Goal: Task Accomplishment & Management: Complete application form

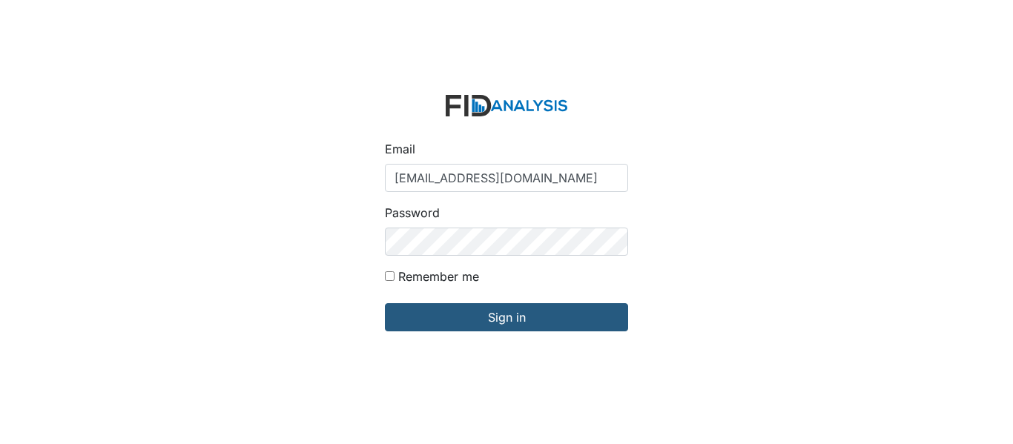
type input "[EMAIL_ADDRESS][DOMAIN_NAME]"
click at [385, 303] on input "Sign in" at bounding box center [506, 317] width 243 height 28
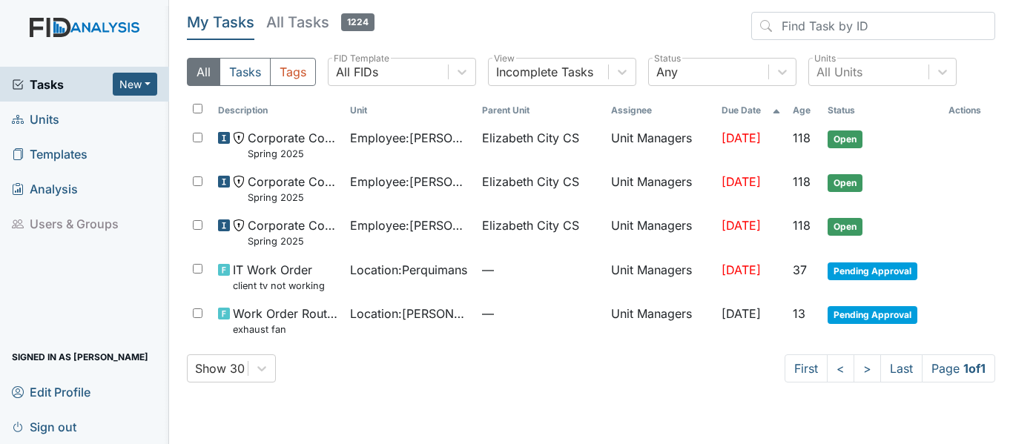
click at [53, 114] on span "Units" at bounding box center [35, 119] width 47 height 23
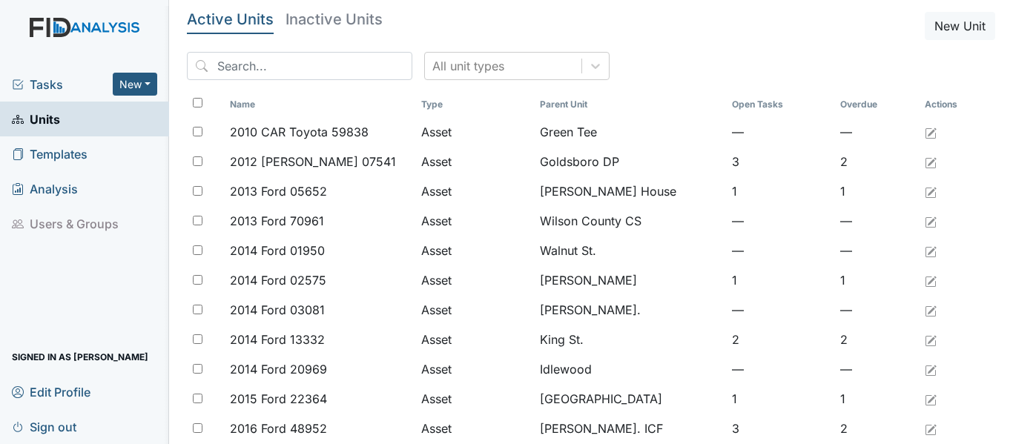
click at [294, 80] on div "All unit types" at bounding box center [591, 72] width 809 height 40
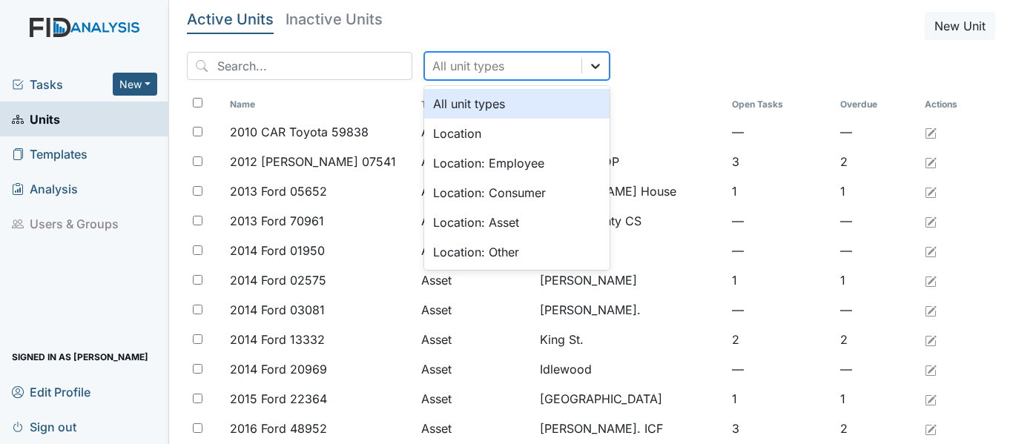
click at [588, 61] on icon at bounding box center [595, 66] width 15 height 15
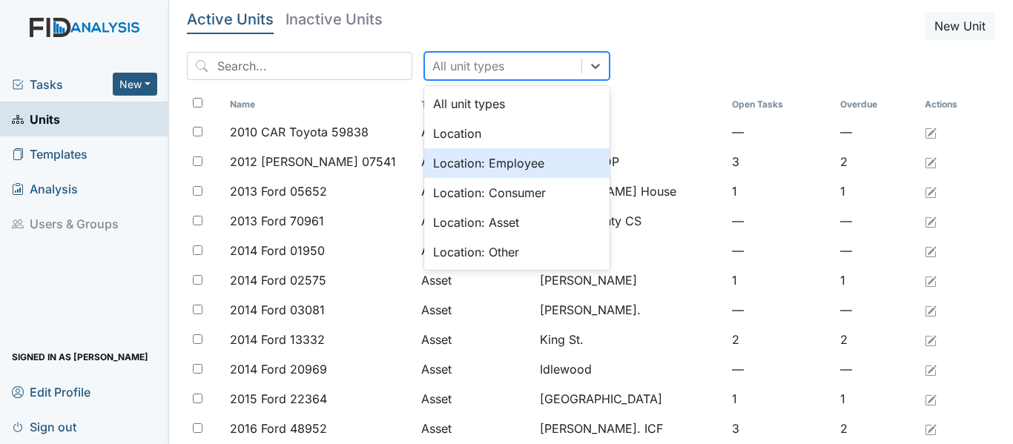
click at [459, 157] on div "Location: Employee" at bounding box center [516, 163] width 185 height 30
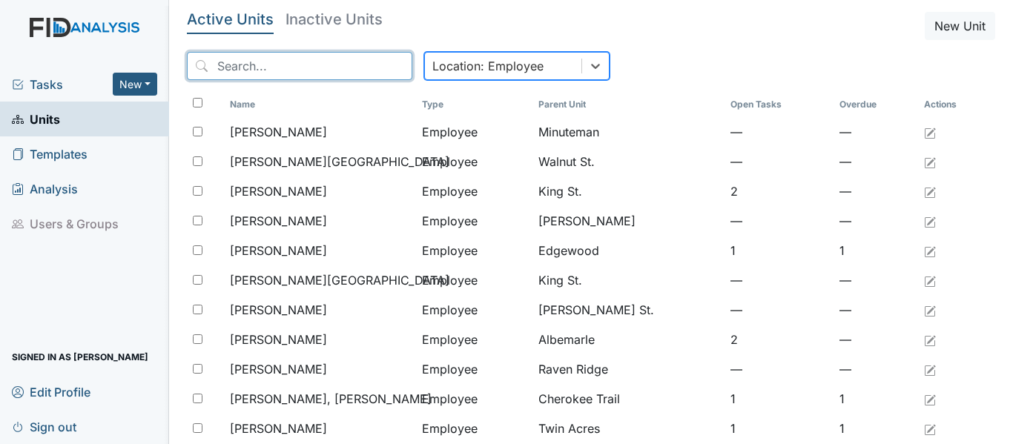
click at [259, 70] on input "search" at bounding box center [300, 66] width 226 height 28
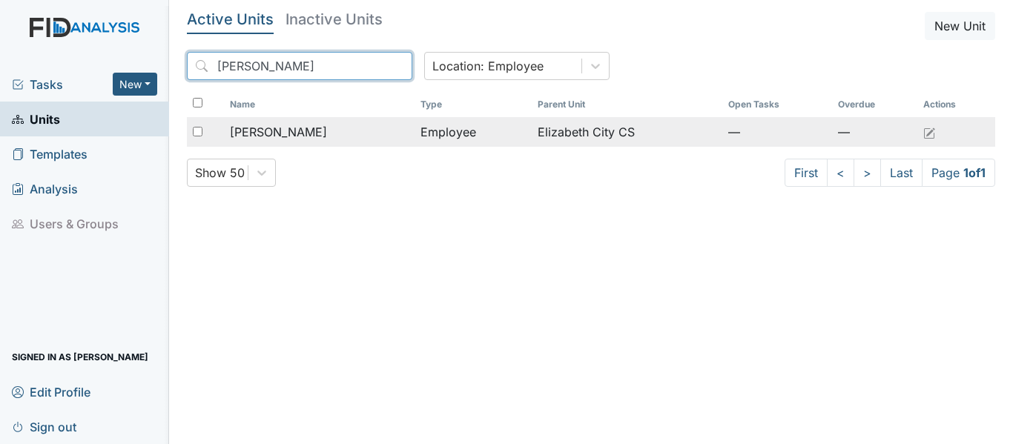
type input "patsy"
click at [297, 134] on div "[PERSON_NAME]" at bounding box center [319, 132] width 178 height 18
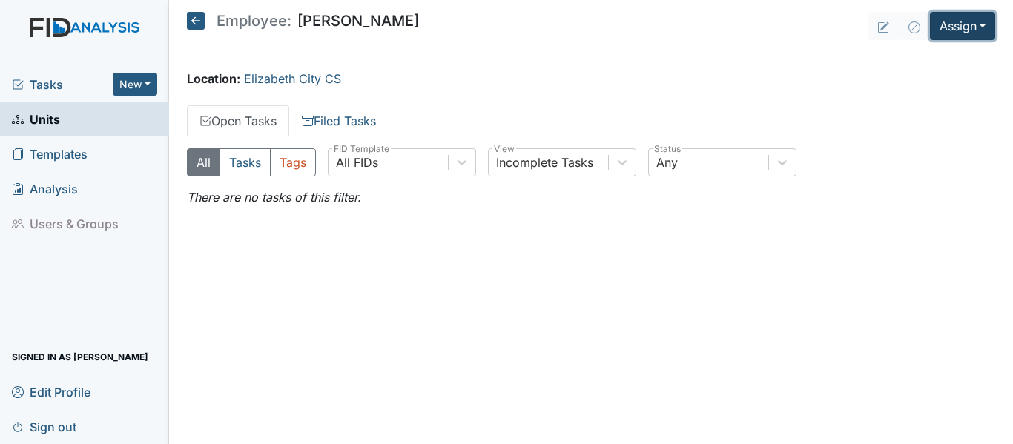
click at [976, 22] on button "Assign" at bounding box center [962, 26] width 65 height 28
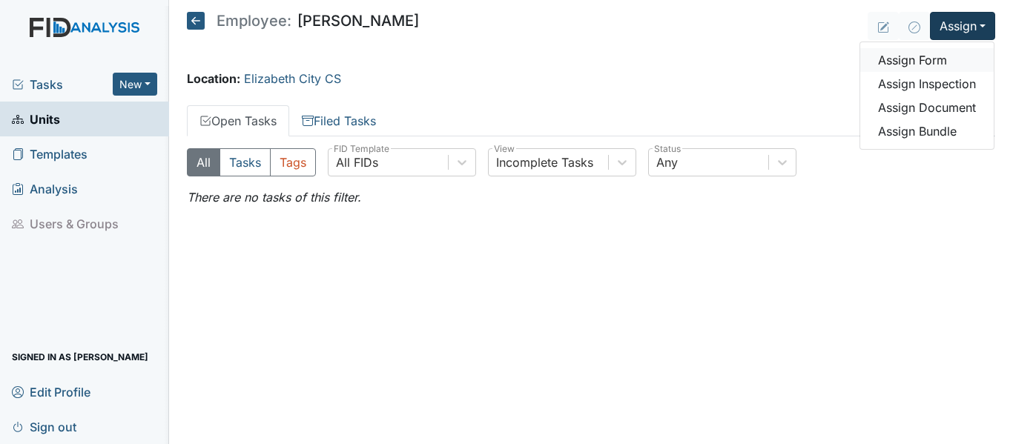
click at [931, 65] on link "Assign Form" at bounding box center [928, 60] width 134 height 24
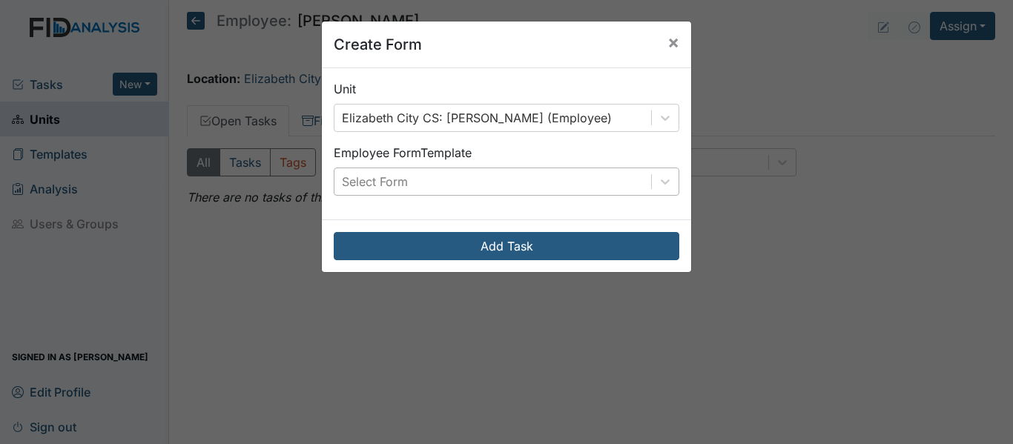
click at [546, 188] on div "Select Form" at bounding box center [493, 181] width 317 height 27
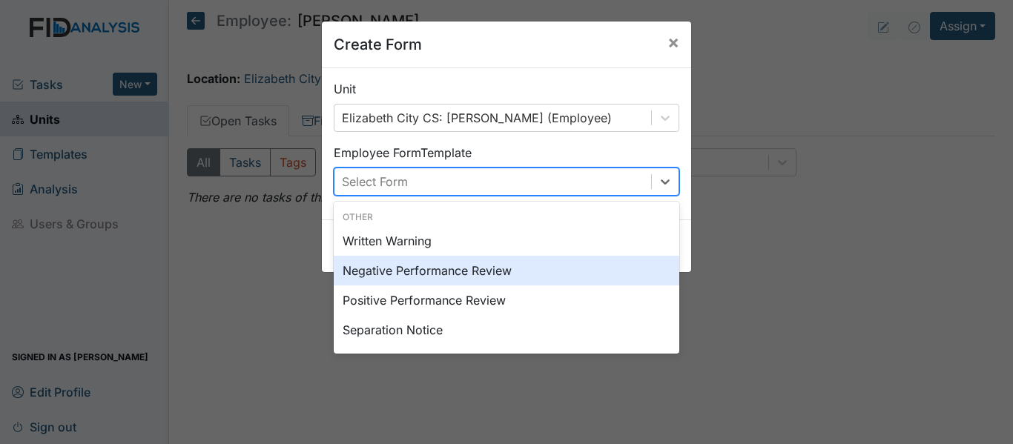
click at [467, 264] on div "Negative Performance Review" at bounding box center [507, 271] width 346 height 30
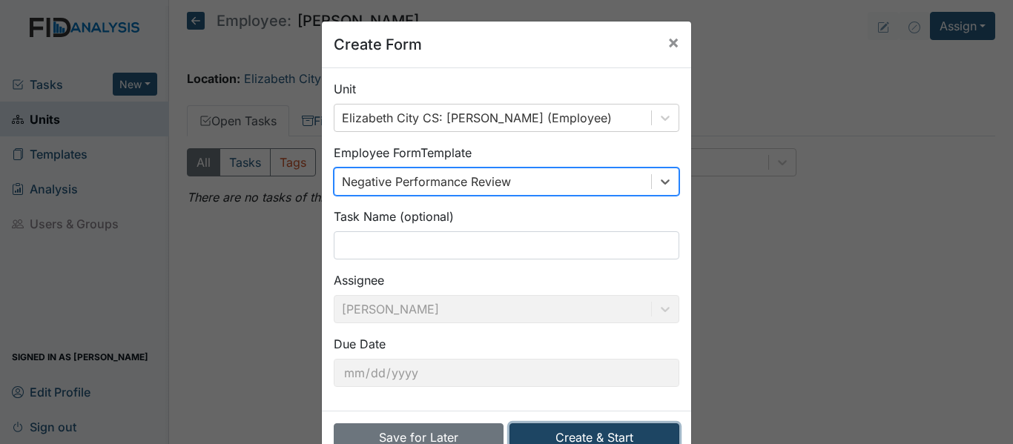
click at [599, 426] on button "Create & Start" at bounding box center [595, 438] width 170 height 28
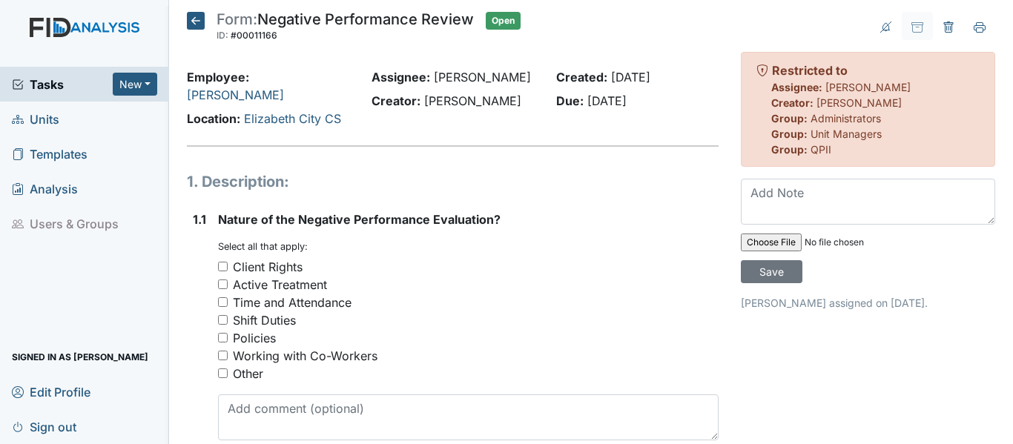
click at [249, 377] on div "Other" at bounding box center [248, 374] width 30 height 18
click at [228, 377] on input "Other" at bounding box center [223, 374] width 10 height 10
checkbox input "true"
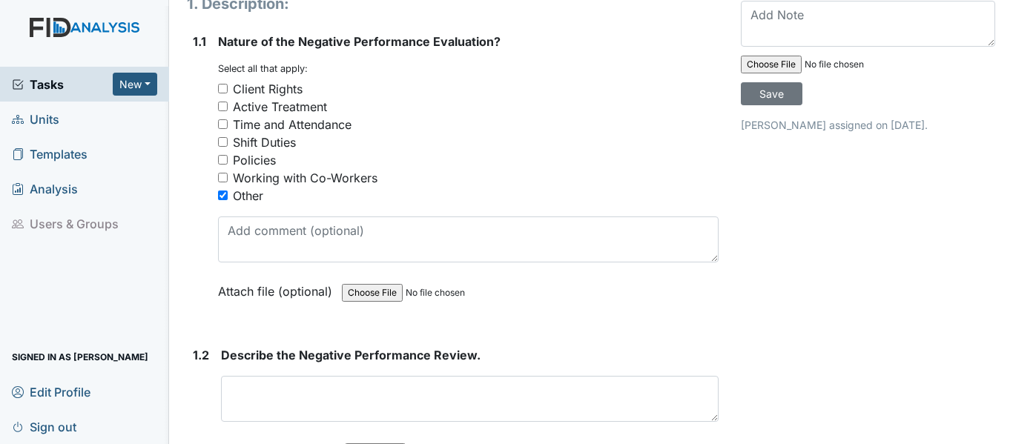
scroll to position [223, 0]
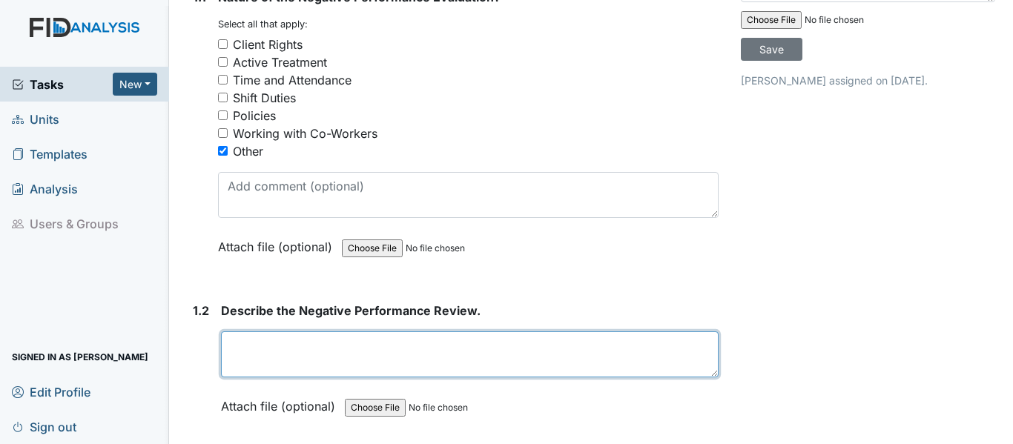
click at [250, 348] on textarea at bounding box center [470, 355] width 498 height 46
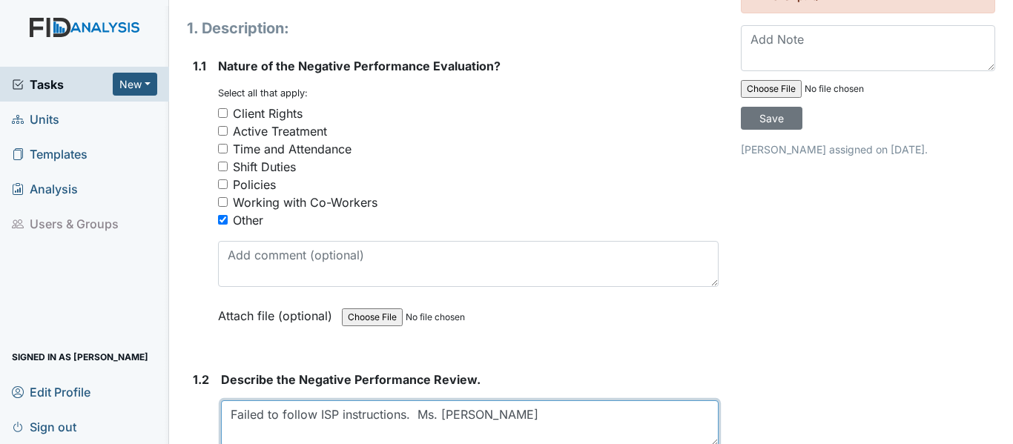
scroll to position [297, 0]
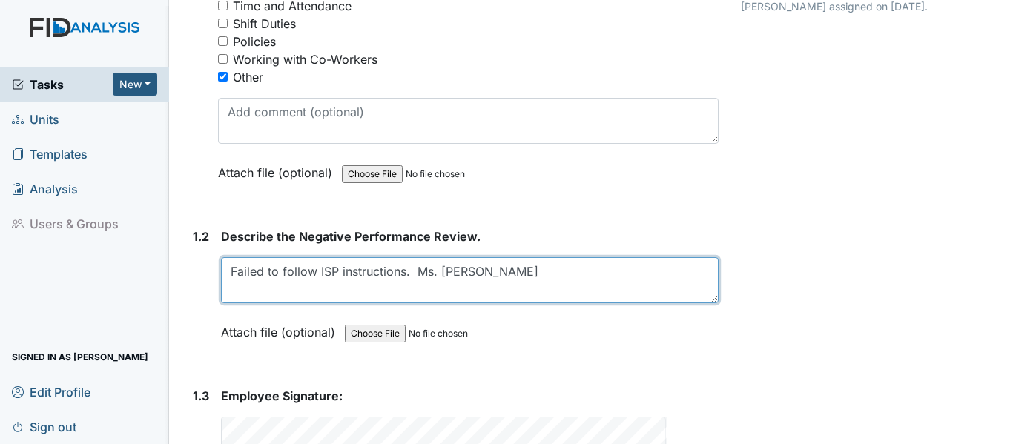
drag, startPoint x: 479, startPoint y: 273, endPoint x: 405, endPoint y: 278, distance: 74.4
click at [405, 278] on textarea "Failed to follow ISP instructions. Ms. Patsy" at bounding box center [470, 280] width 498 height 46
click at [648, 269] on textarea "Failed to follow ISP instructions for specific care for individual supported." at bounding box center [470, 280] width 498 height 46
click at [639, 270] on textarea "Failed to follow ISP instructions for specific care for individual supported 8/…" at bounding box center [470, 280] width 498 height 46
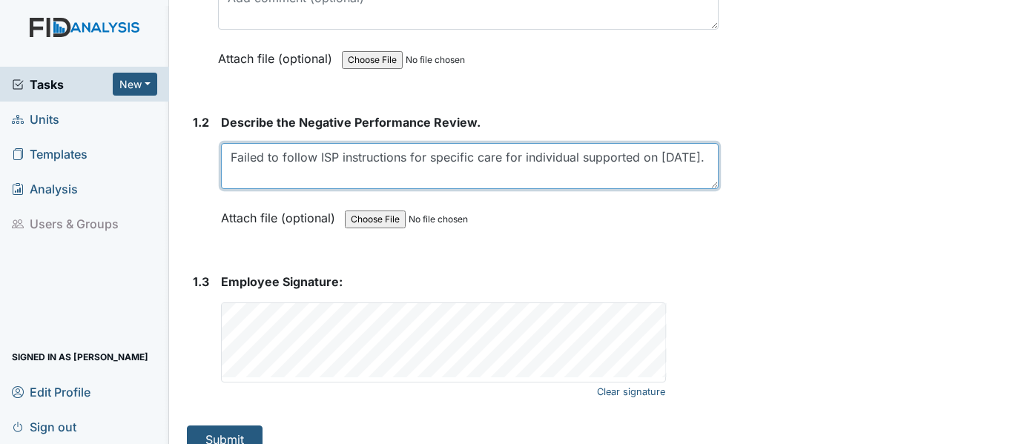
scroll to position [433, 0]
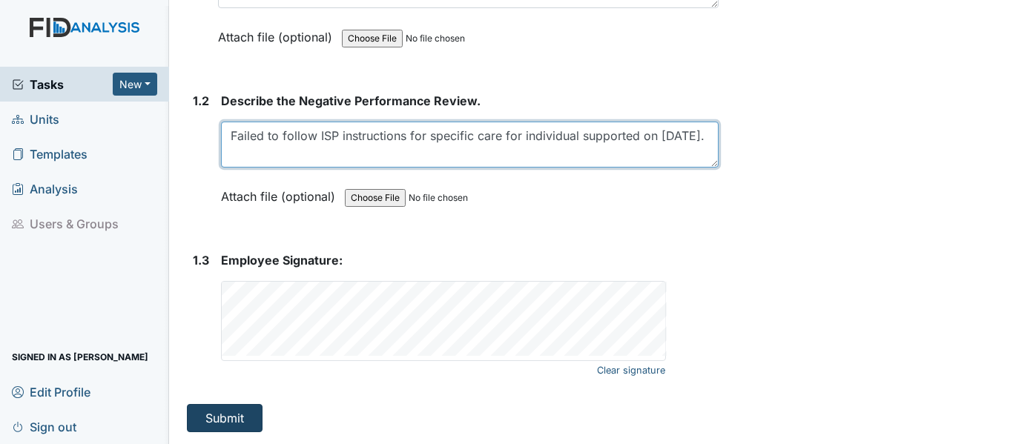
type textarea "Failed to follow ISP instructions for specific care for individual supported on…"
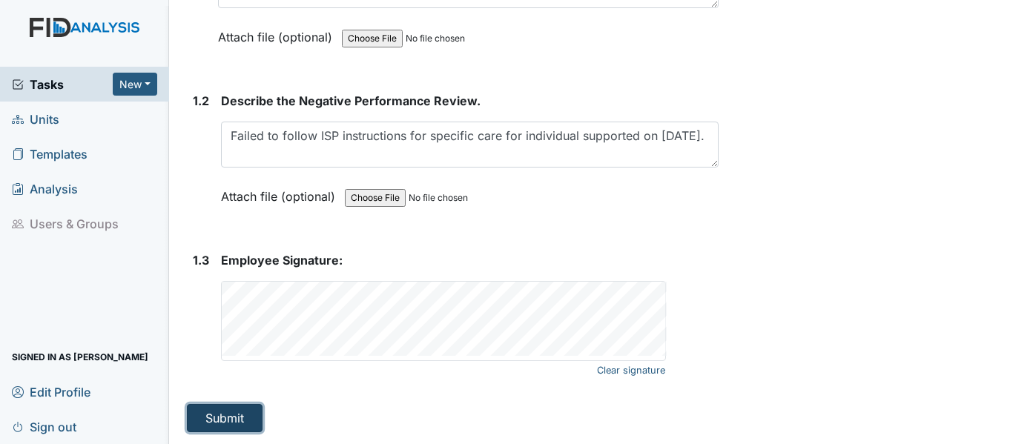
drag, startPoint x: 246, startPoint y: 421, endPoint x: 234, endPoint y: 419, distance: 12.1
click at [246, 421] on button "Submit" at bounding box center [225, 418] width 76 height 28
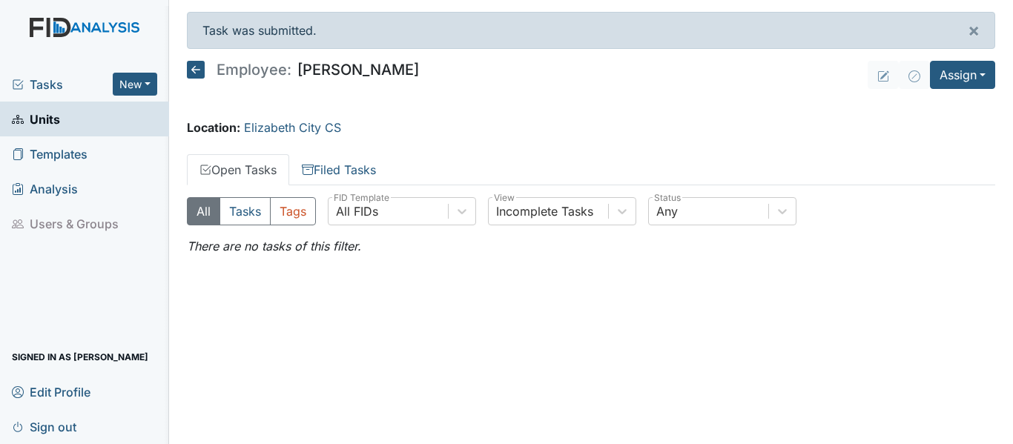
click at [194, 69] on icon at bounding box center [196, 70] width 18 height 18
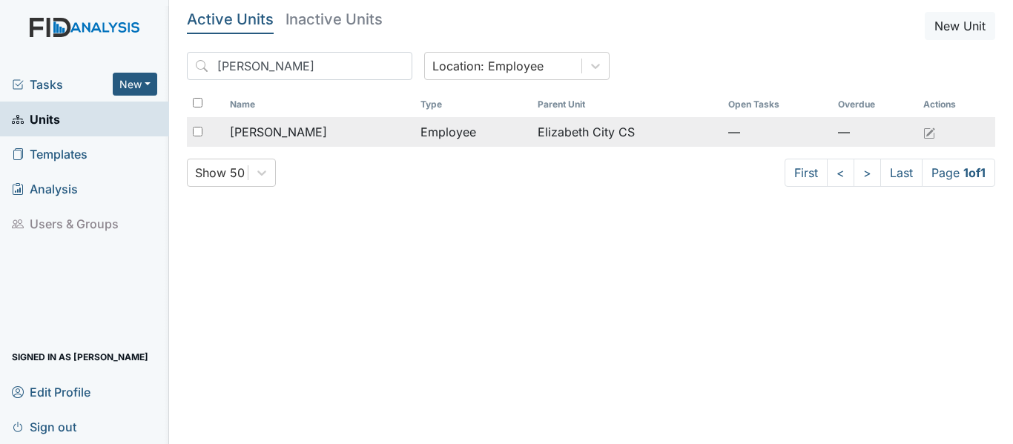
click at [277, 139] on span "[PERSON_NAME]" at bounding box center [278, 132] width 97 height 18
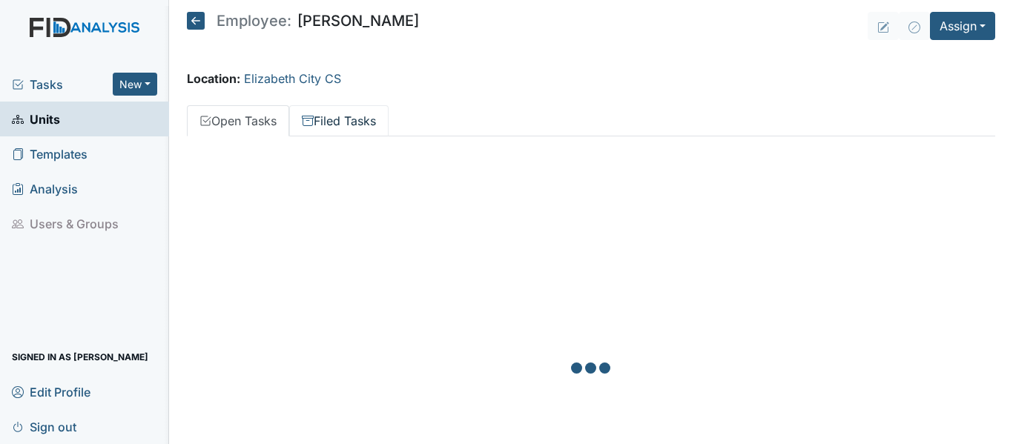
click at [342, 122] on link "Filed Tasks" at bounding box center [338, 120] width 99 height 31
